Goal: Task Accomplishment & Management: Manage account settings

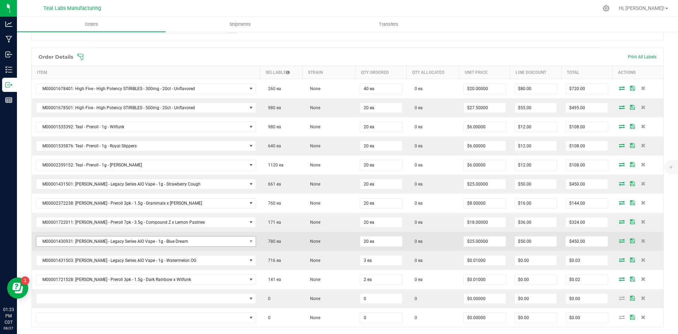
scroll to position [177, 0]
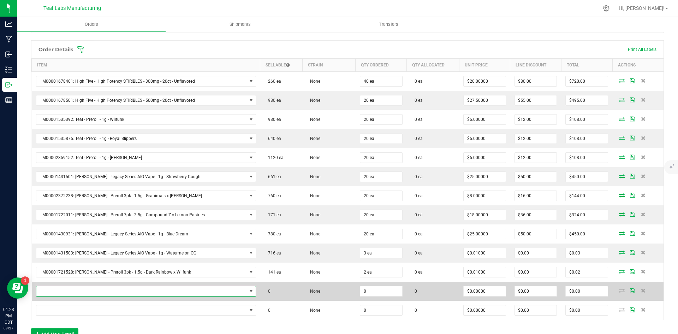
click at [143, 288] on span "NO DATA FOUND" at bounding box center [141, 291] width 211 height 10
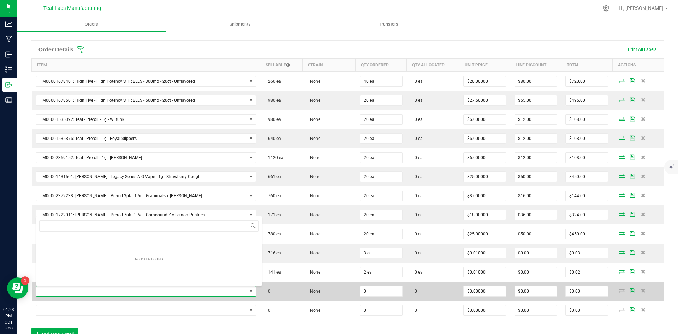
scroll to position [11, 206]
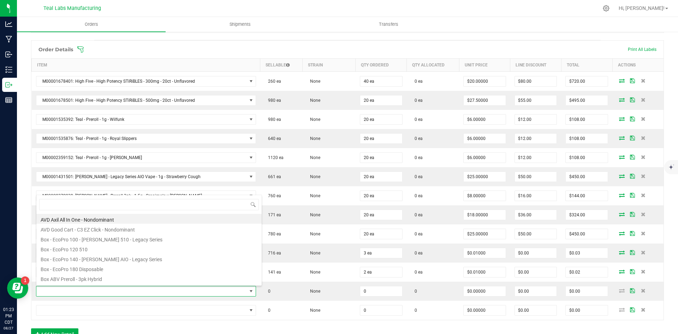
click at [299, 326] on div "Order Details Print All Labels Item Sellable Strain Qty Ordered Qty Allocated U…" at bounding box center [347, 193] width 633 height 307
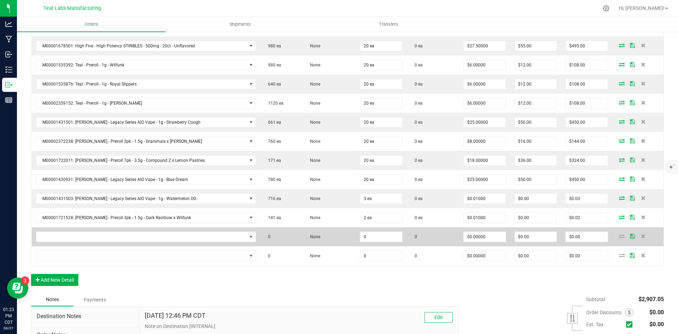
scroll to position [247, 0]
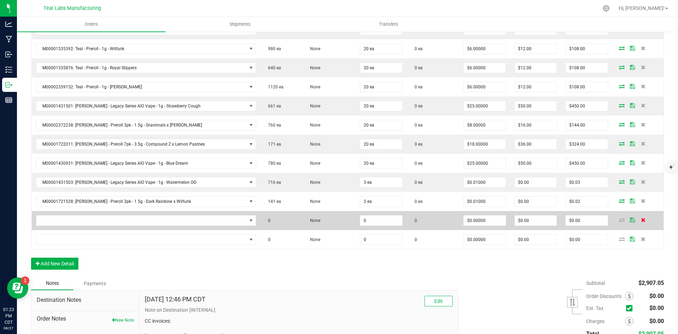
click at [641, 221] on icon at bounding box center [643, 220] width 5 height 4
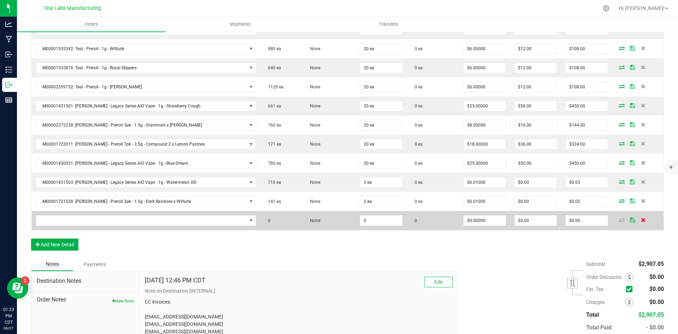
click at [641, 218] on icon at bounding box center [643, 220] width 5 height 4
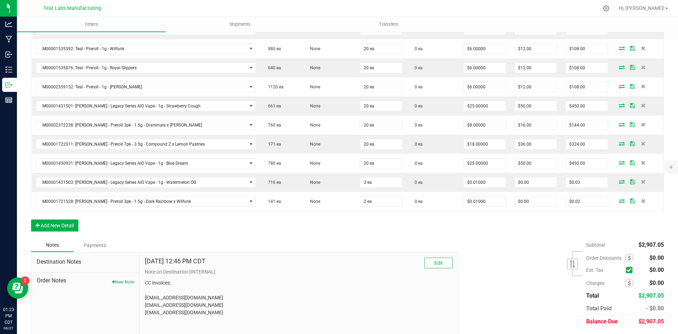
click at [484, 233] on div "Order Details Print All Labels Item Sellable Strain Qty Ordered Qty Allocated U…" at bounding box center [347, 104] width 633 height 269
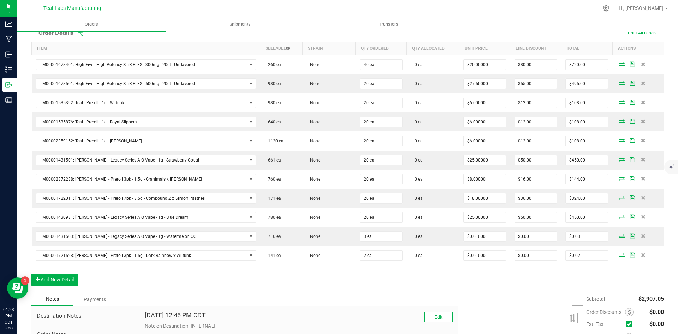
scroll to position [0, 0]
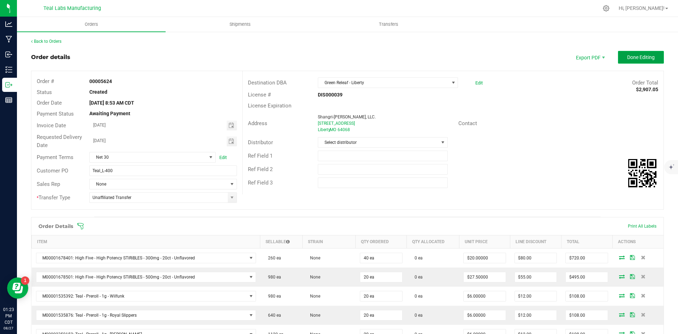
click at [628, 53] on button "Done Editing" at bounding box center [641, 57] width 46 height 13
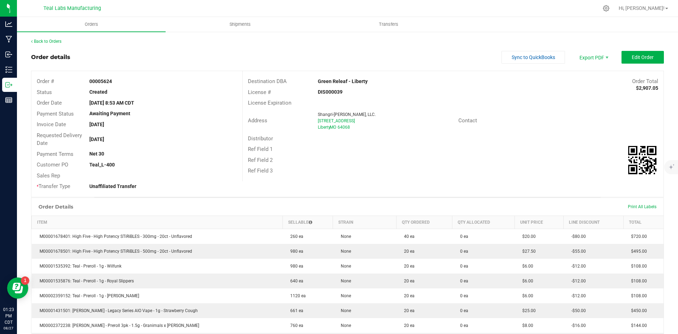
drag, startPoint x: 381, startPoint y: 78, endPoint x: 315, endPoint y: 78, distance: 66.1
click at [315, 78] on div "Green Releaf - Liberty" at bounding box center [401, 81] width 176 height 7
copy strong "Green Releaf - Liberty"
click at [583, 76] on span "Invoice PDF" at bounding box center [589, 79] width 44 height 10
click at [546, 54] on span "Sync to QuickBooks" at bounding box center [533, 57] width 43 height 6
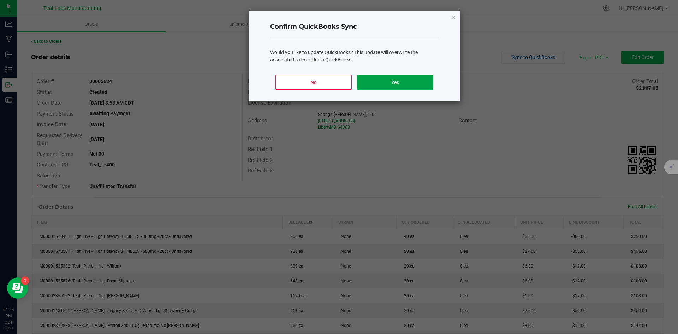
click at [389, 81] on button "Yes" at bounding box center [395, 82] width 76 height 15
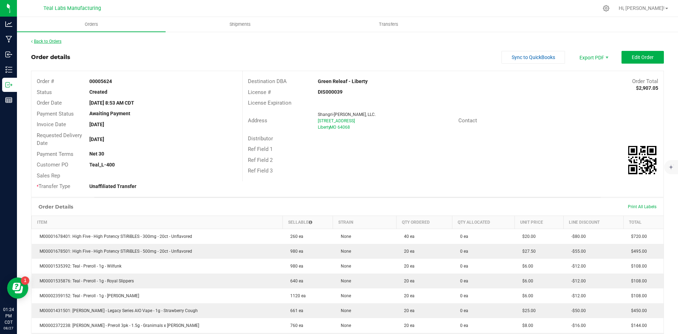
click at [55, 40] on link "Back to Orders" at bounding box center [46, 41] width 30 height 5
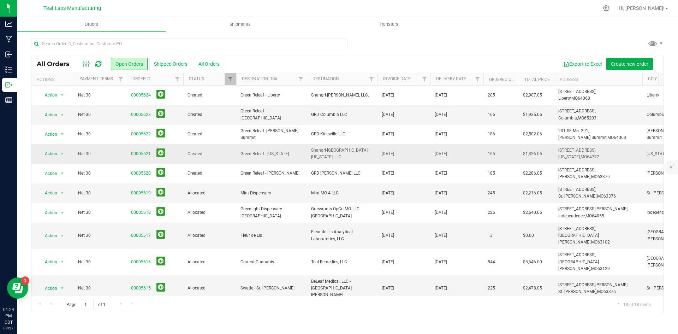
click at [140, 151] on link "00005621" at bounding box center [141, 153] width 20 height 7
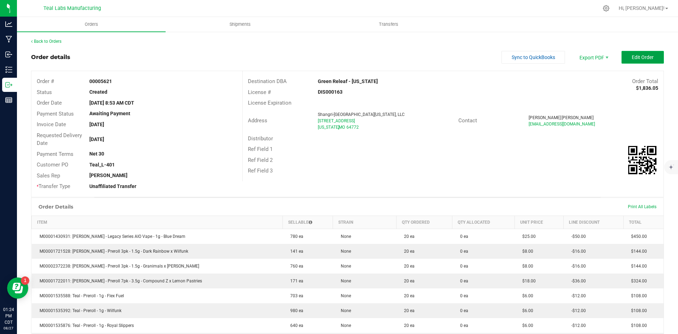
click at [644, 56] on span "Edit Order" at bounding box center [643, 57] width 22 height 6
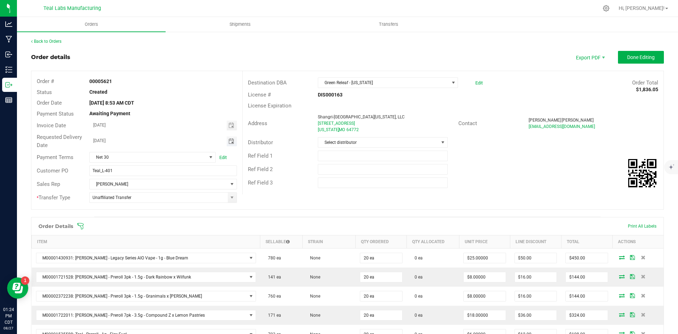
click at [231, 141] on span "Toggle calendar" at bounding box center [232, 141] width 6 height 6
click at [376, 196] on div "Order # 00005621 Status Created Order Date Aug 27, 2025 8:53 AM CDT Payment Sta…" at bounding box center [347, 140] width 632 height 138
click at [620, 60] on button "Done Editing" at bounding box center [641, 57] width 46 height 13
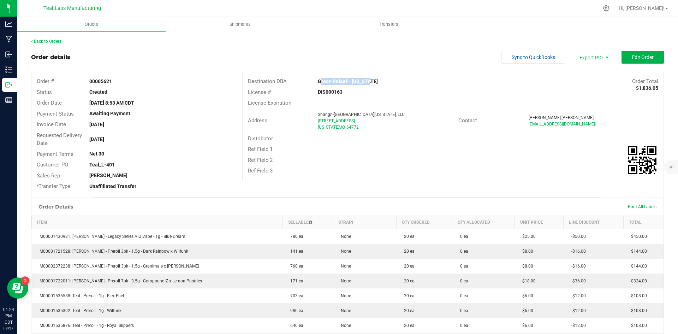
drag, startPoint x: 370, startPoint y: 84, endPoint x: 314, endPoint y: 83, distance: 55.8
click at [314, 83] on div "Green Releaf - [US_STATE]" at bounding box center [401, 81] width 176 height 7
copy strong "Green Releaf - [US_STATE]"
click at [583, 78] on span "Invoice PDF" at bounding box center [589, 79] width 44 height 10
click at [503, 53] on button "Sync to QuickBooks" at bounding box center [534, 57] width 64 height 13
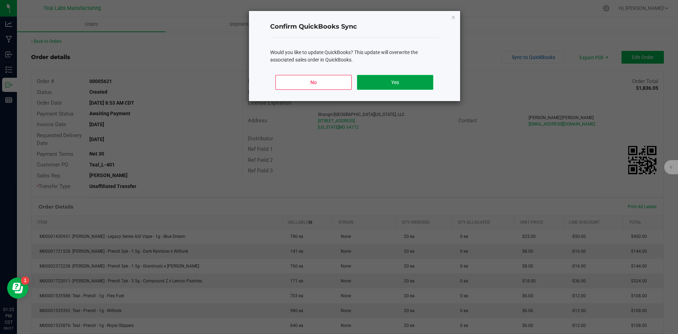
click at [417, 75] on button "Yes" at bounding box center [395, 82] width 76 height 15
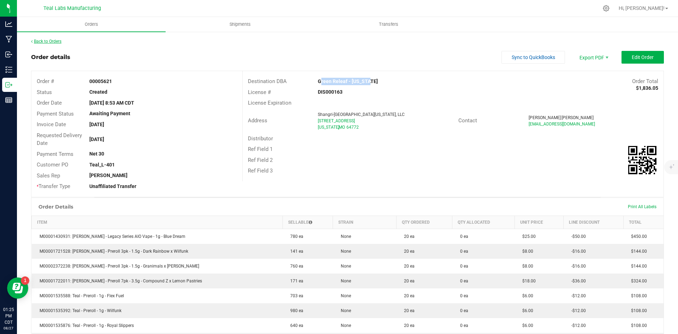
click at [45, 42] on link "Back to Orders" at bounding box center [46, 41] width 30 height 5
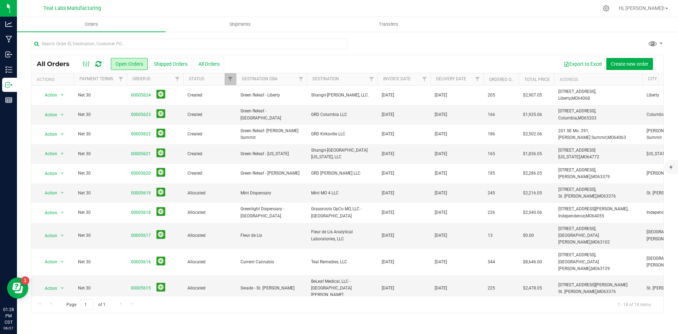
click at [512, 39] on div at bounding box center [347, 47] width 633 height 16
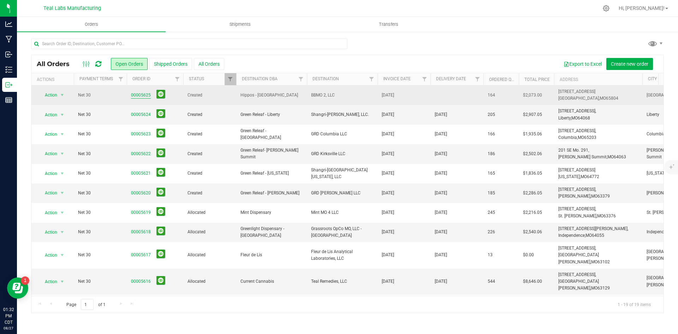
click at [143, 95] on link "00005625" at bounding box center [141, 95] width 20 height 7
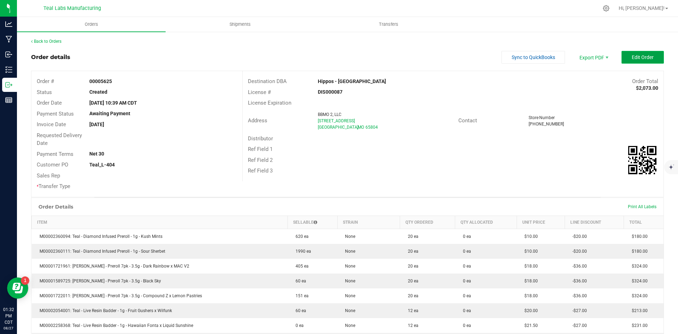
click at [646, 55] on span "Edit Order" at bounding box center [643, 57] width 22 height 6
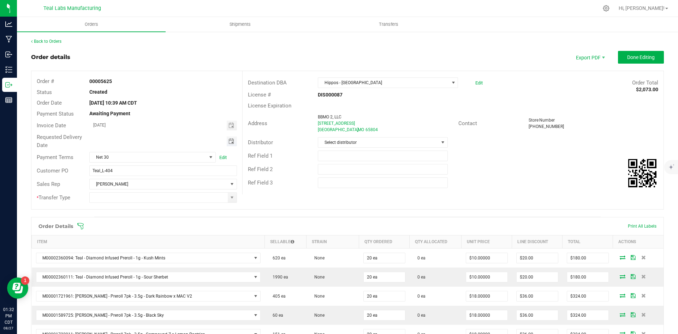
click at [229, 142] on span "Toggle calendar" at bounding box center [232, 141] width 6 height 6
click at [104, 205] on li "Sep" at bounding box center [99, 205] width 21 height 8
click at [149, 176] on span "3" at bounding box center [152, 177] width 10 height 11
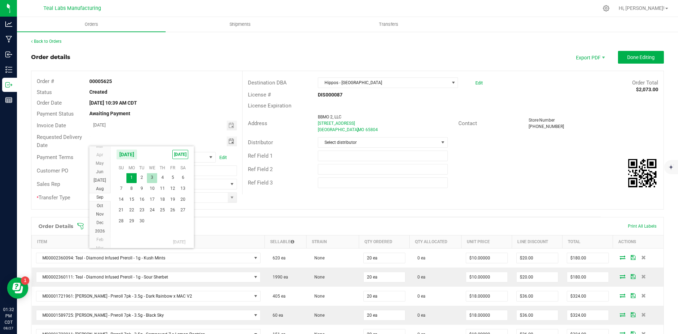
type input "[DATE]"
click at [178, 196] on input at bounding box center [159, 198] width 138 height 10
click at [229, 197] on span at bounding box center [232, 198] width 6 height 6
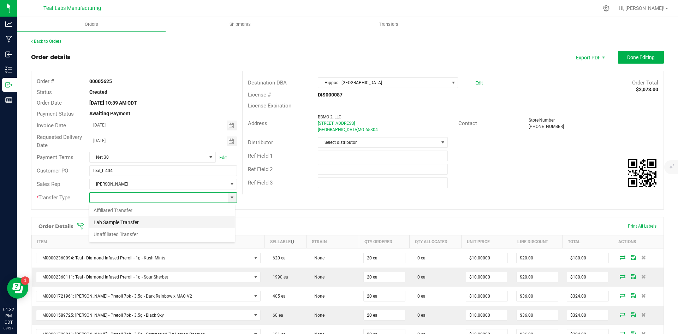
scroll to position [11, 146]
click at [211, 233] on li "Unaffiliated Transfer" at bounding box center [162, 234] width 146 height 12
type input "Unaffiliated Transfer"
click at [527, 170] on div "Ref Field 2" at bounding box center [453, 169] width 421 height 13
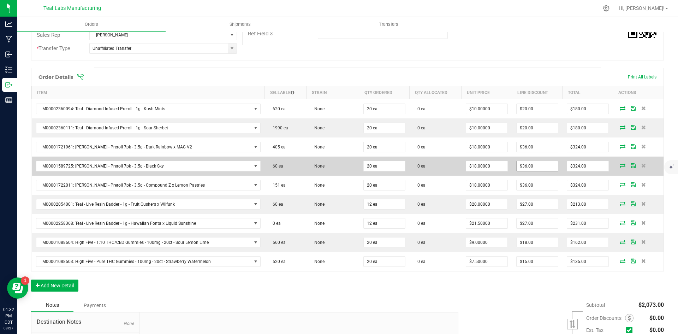
scroll to position [212, 0]
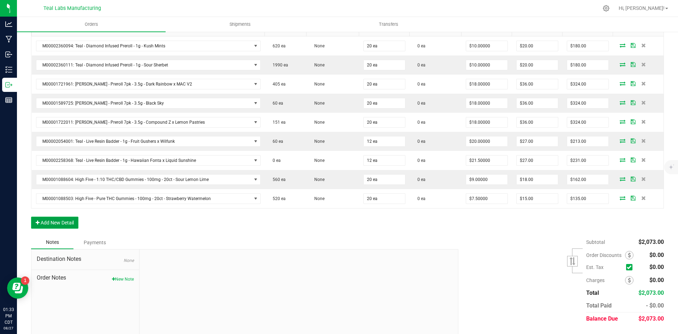
click at [78, 223] on button "Add New Detail" at bounding box center [54, 223] width 47 height 12
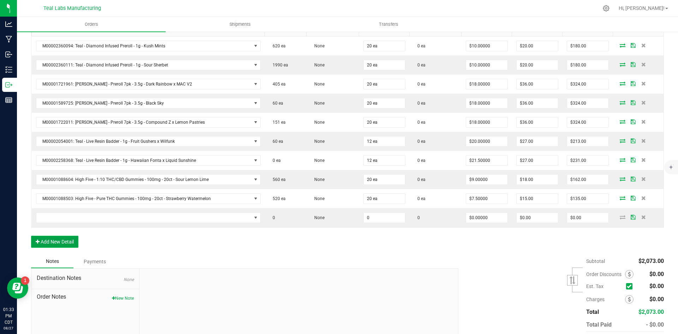
click at [72, 241] on button "Add New Detail" at bounding box center [54, 242] width 47 height 12
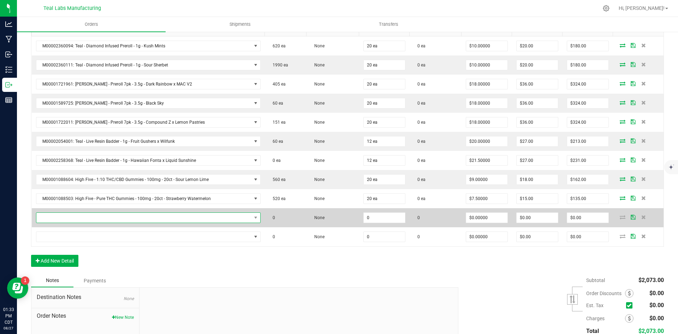
click at [145, 218] on span "NO DATA FOUND" at bounding box center [143, 218] width 215 height 10
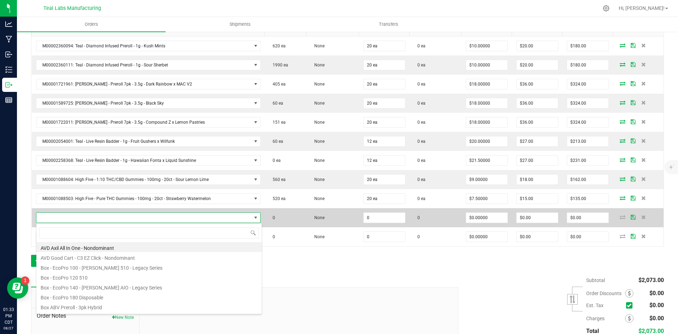
scroll to position [11, 218]
type input "angr"
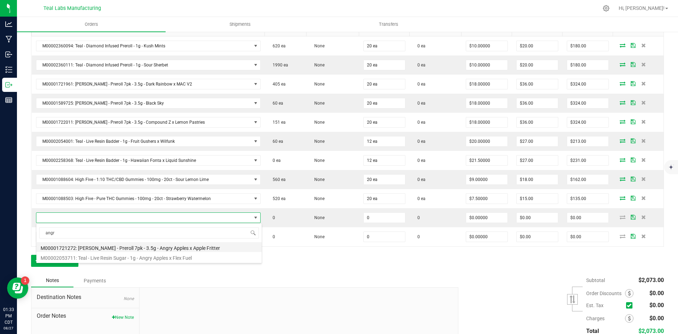
click at [177, 248] on li "M00001721272: [PERSON_NAME] - Preroll 7pk - 3.5g - Angry Apples x Apple Fritter" at bounding box center [148, 247] width 225 height 10
type input "0 ea"
type input "$18.00000"
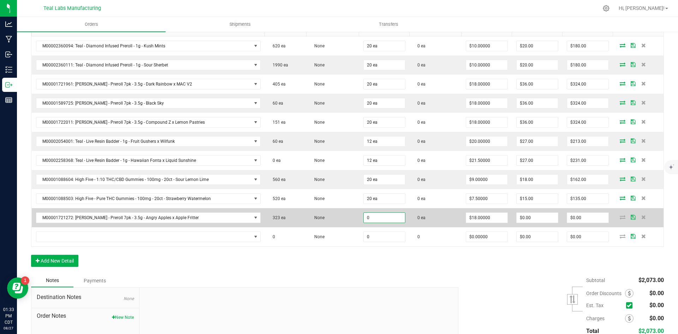
click at [384, 217] on input "0" at bounding box center [384, 218] width 41 height 10
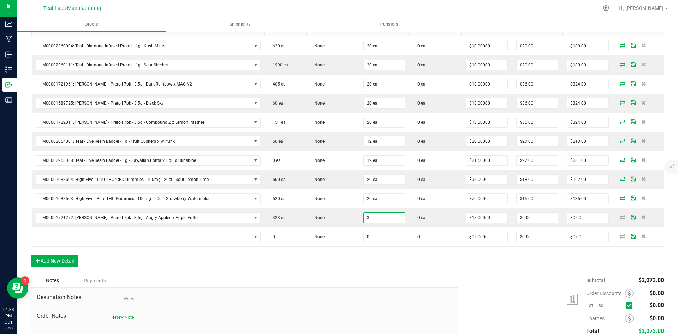
type input "3 ea"
type input "$54.00"
click at [366, 280] on div "Notes Payments" at bounding box center [242, 280] width 422 height 13
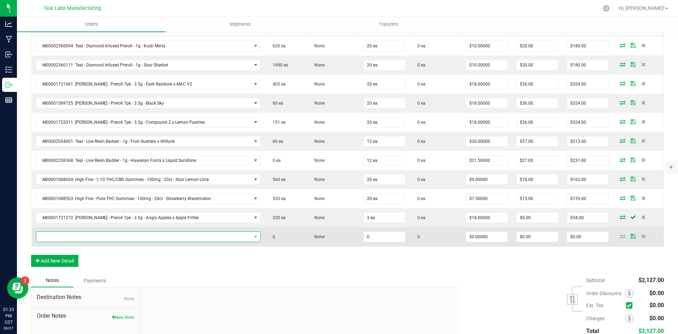
click at [131, 239] on span "NO DATA FOUND" at bounding box center [143, 237] width 215 height 10
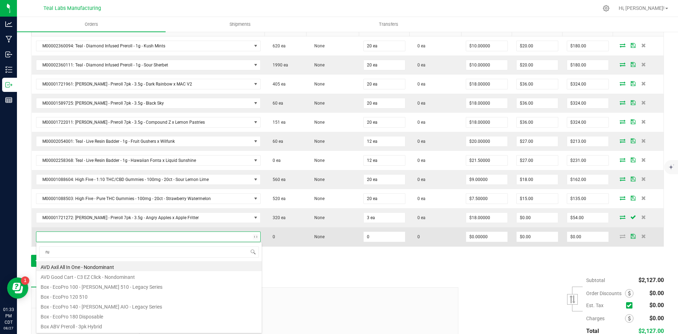
type input "rum"
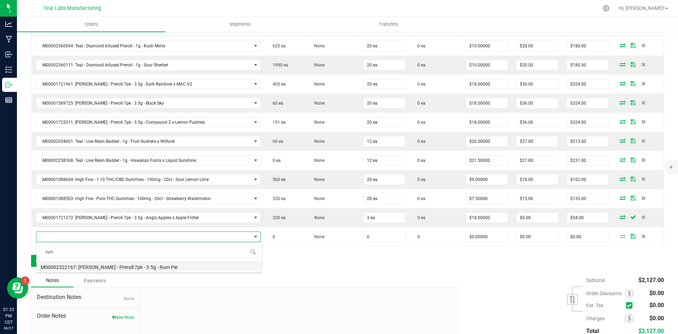
click at [147, 265] on li "M00002322167: [PERSON_NAME] - Preroll 7pk - 3.5g - Rum Pie" at bounding box center [148, 266] width 225 height 10
type input "0 ea"
type input "$18.00000"
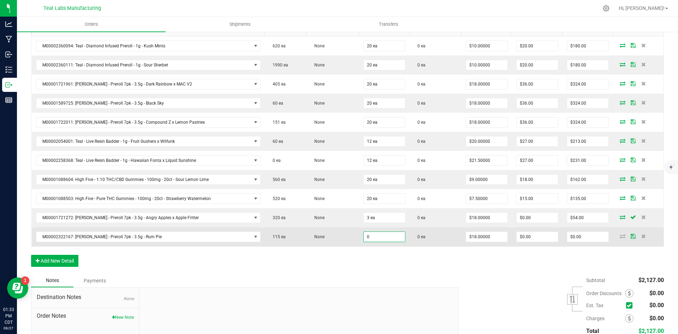
click at [374, 237] on input "0" at bounding box center [384, 237] width 41 height 10
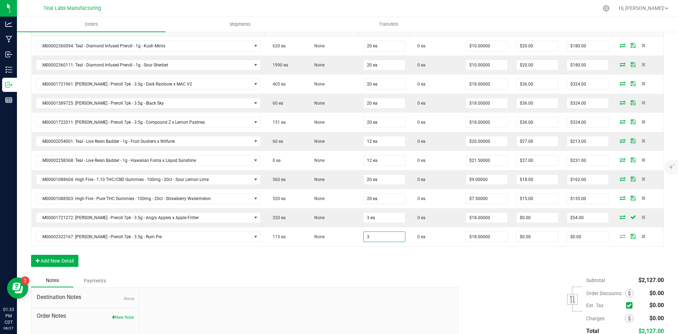
type input "3 ea"
type input "$54.00"
click at [509, 262] on div "Order Details Print All Labels Item Sellable Strain Qty Ordered Qty Allocated U…" at bounding box center [347, 139] width 633 height 269
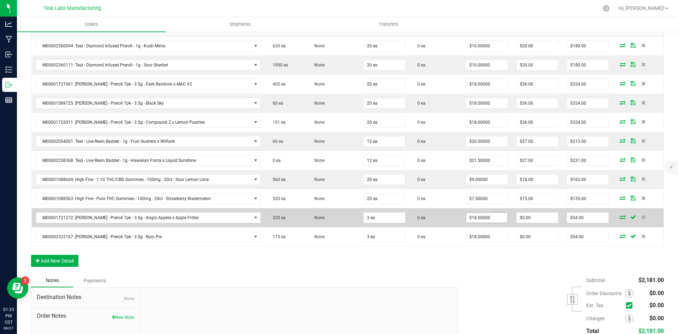
click at [468, 223] on span "$18.00000" at bounding box center [487, 217] width 42 height 11
click at [476, 212] on td "$18.00000" at bounding box center [487, 217] width 51 height 19
click at [477, 213] on input "18" at bounding box center [486, 218] width 41 height 10
type input "."
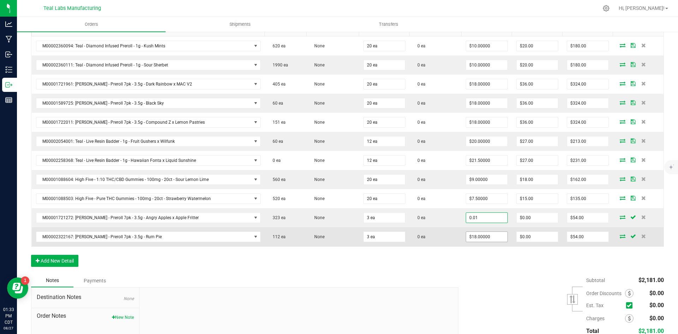
type input "$0.01000"
type input "$0.03"
click at [477, 234] on input "18" at bounding box center [486, 237] width 41 height 10
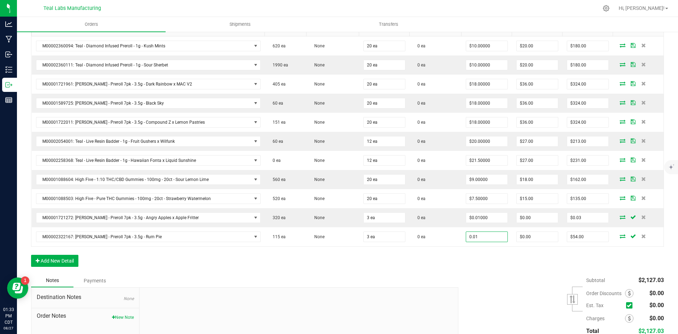
type input "$0.01000"
type input "$0.03"
click at [493, 269] on div "Order Details Print All Labels Item Sellable Strain Qty Ordered Qty Allocated U…" at bounding box center [347, 139] width 633 height 269
click at [537, 278] on div "Subtotal $2,073.06 Est. Tax" at bounding box center [558, 318] width 211 height 89
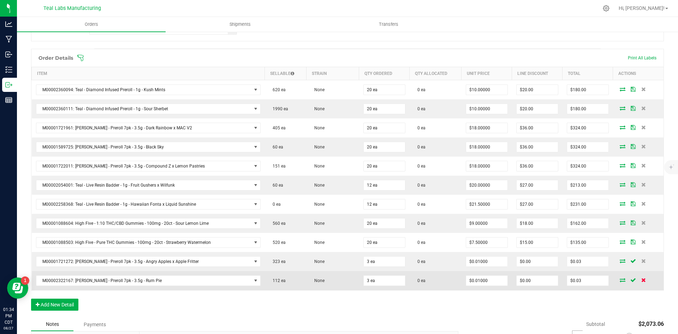
scroll to position [0, 0]
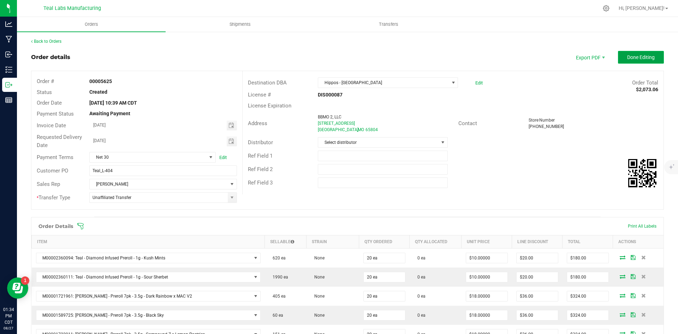
click at [630, 59] on span "Done Editing" at bounding box center [641, 57] width 28 height 6
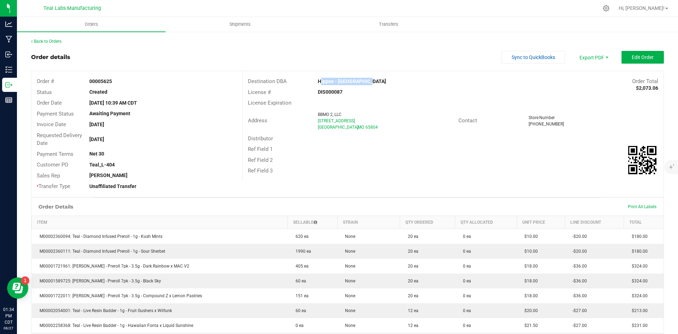
drag, startPoint x: 365, startPoint y: 81, endPoint x: 315, endPoint y: 79, distance: 49.1
click at [315, 79] on div "Hippos - [GEOGRAPHIC_DATA]" at bounding box center [401, 81] width 176 height 7
copy strong "Hippos - [GEOGRAPHIC_DATA]"
click at [588, 54] on span "Export PDF" at bounding box center [593, 57] width 42 height 13
click at [588, 80] on span "Invoice PDF" at bounding box center [589, 79] width 44 height 10
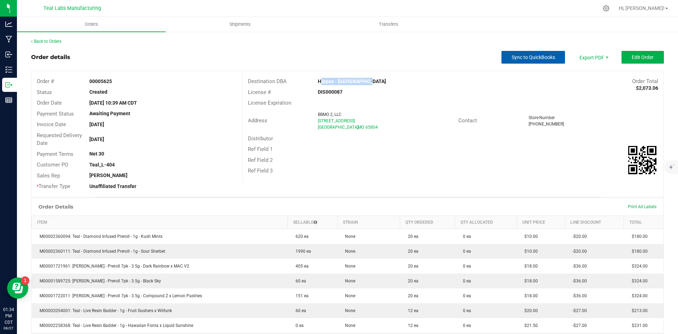
click at [559, 54] on button "Sync to QuickBooks" at bounding box center [534, 57] width 64 height 13
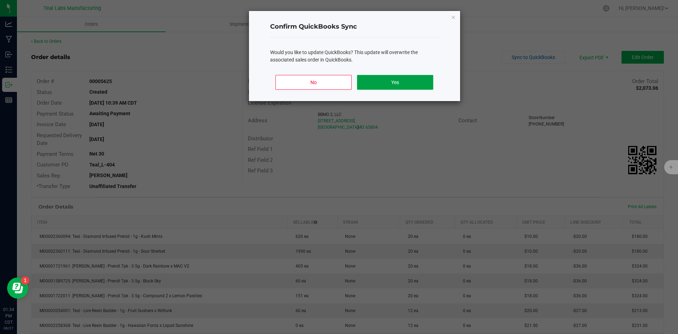
click at [420, 85] on button "Yes" at bounding box center [395, 82] width 76 height 15
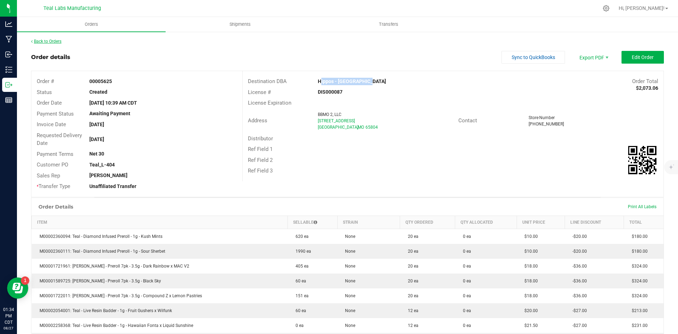
click at [50, 40] on link "Back to Orders" at bounding box center [46, 41] width 30 height 5
